Goal: Task Accomplishment & Management: Manage account settings

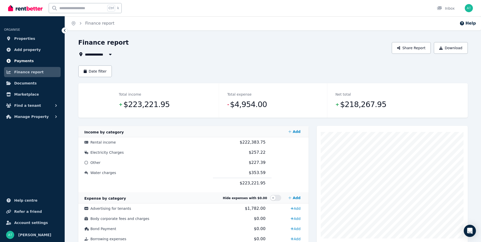
click at [33, 60] on link "Payments" at bounding box center [32, 61] width 57 height 10
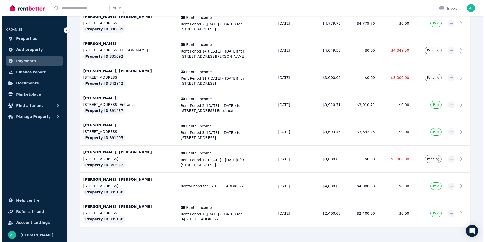
scroll to position [143, 0]
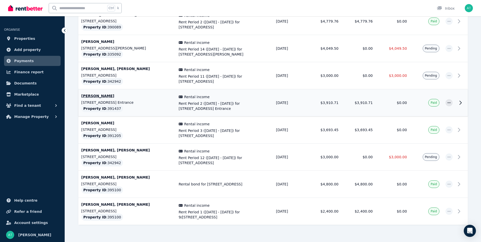
click at [208, 106] on span "Rent Period 2 ([DATE] - [DATE]) for [STREET_ADDRESS] Entrance" at bounding box center [224, 106] width 91 height 10
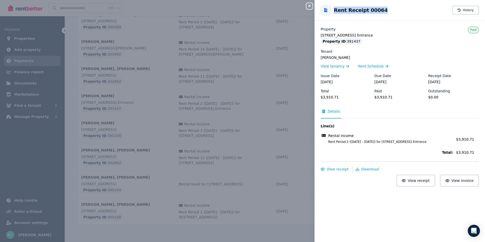
drag, startPoint x: 334, startPoint y: 9, endPoint x: 378, endPoint y: 13, distance: 44.3
click at [378, 13] on div "Rent Receipt 00064 History" at bounding box center [399, 10] width 170 height 16
copy h2 "Rent Receipt 00064"
click at [364, 169] on span "Download" at bounding box center [370, 169] width 18 height 4
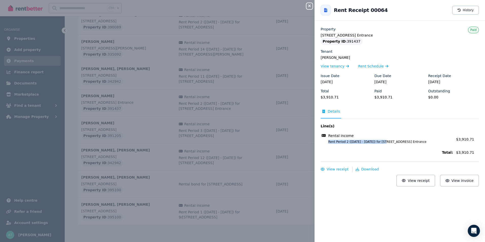
drag, startPoint x: 328, startPoint y: 142, endPoint x: 382, endPoint y: 142, distance: 54.3
click at [382, 142] on span "Rent Period 2 ([DATE] - [DATE]) for [STREET_ADDRESS] Entrance" at bounding box center [387, 142] width 131 height 4
copy span "Rent Period 2 ([DATE] - [DATE])"
